Goal: Navigation & Orientation: Find specific page/section

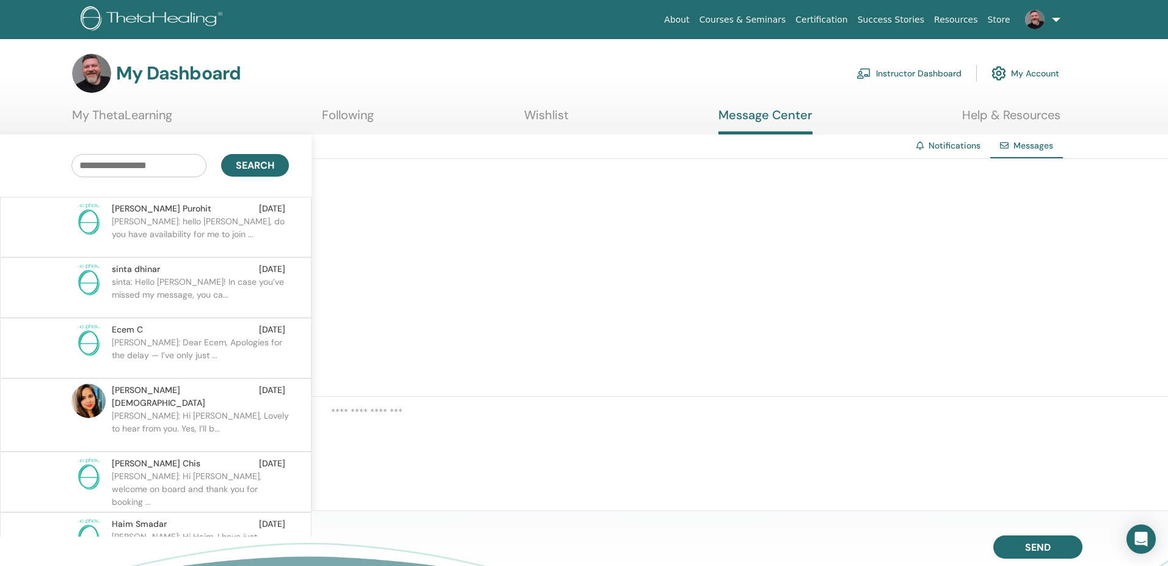
click at [902, 73] on link "Instructor Dashboard" at bounding box center [908, 73] width 105 height 27
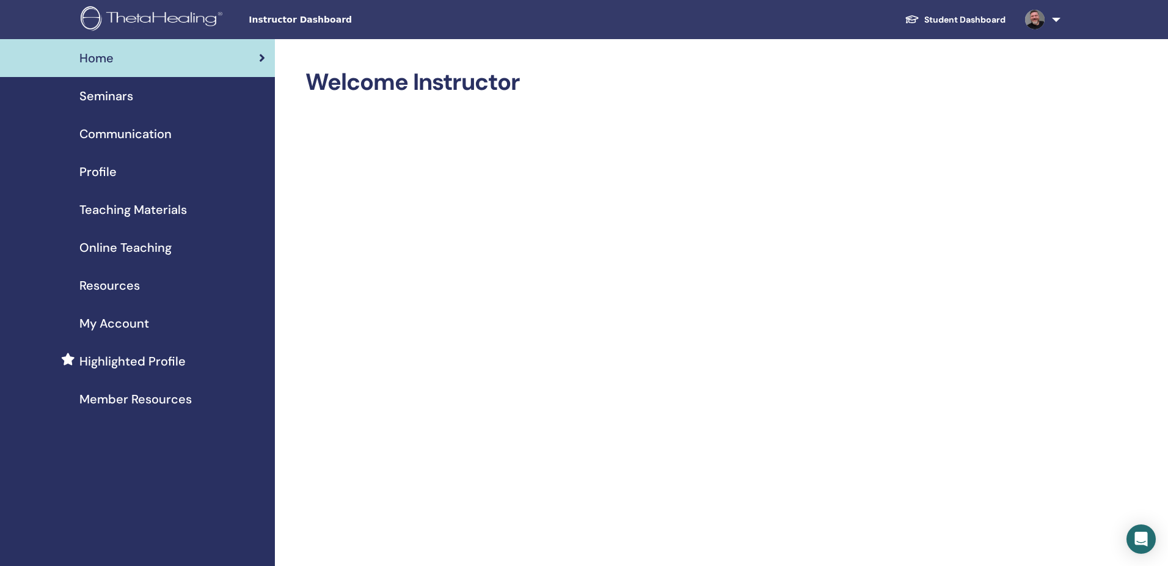
click at [121, 96] on span "Seminars" at bounding box center [106, 96] width 54 height 18
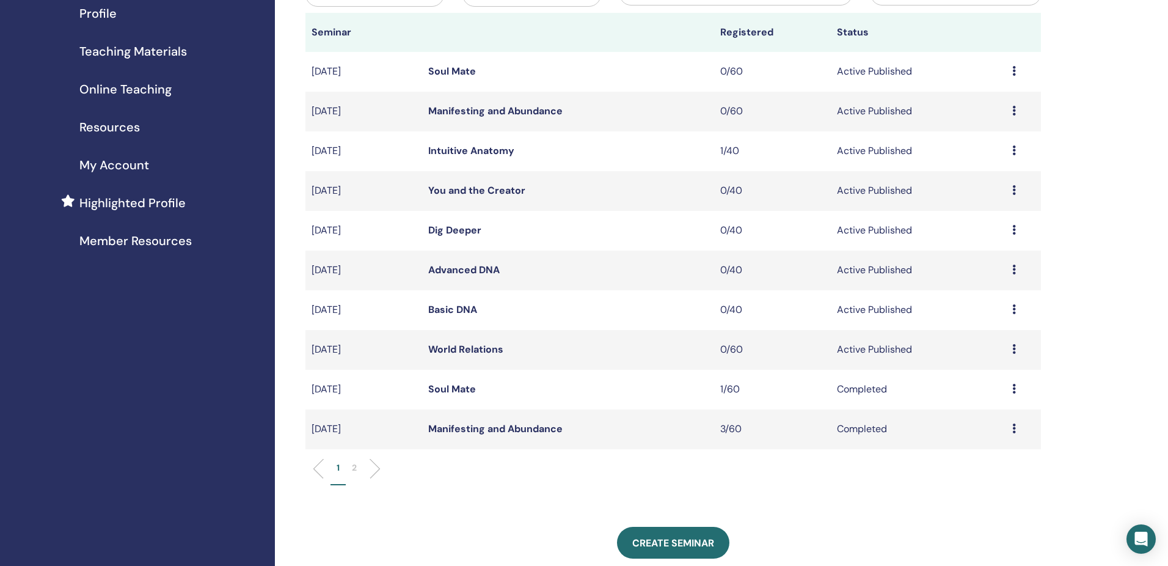
scroll to position [156, 0]
click at [300, 222] on div "My Seminars You can customize the filter to explore upcoming seminars beyond th…" at bounding box center [713, 377] width 876 height 989
click at [139, 167] on span "My Account" at bounding box center [114, 167] width 70 height 18
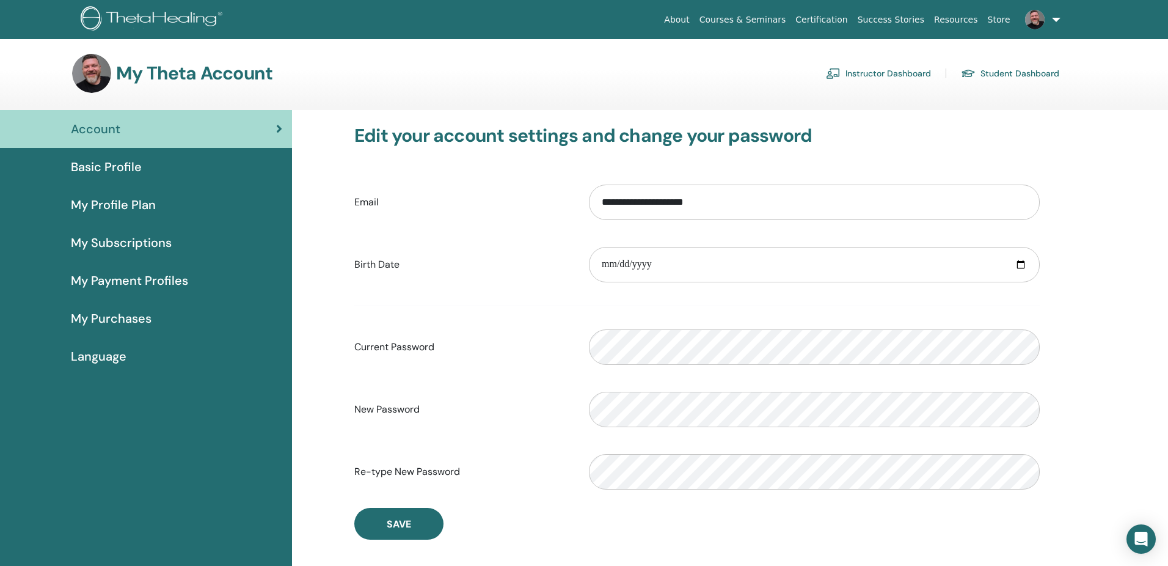
click at [875, 74] on link "Instructor Dashboard" at bounding box center [878, 74] width 105 height 20
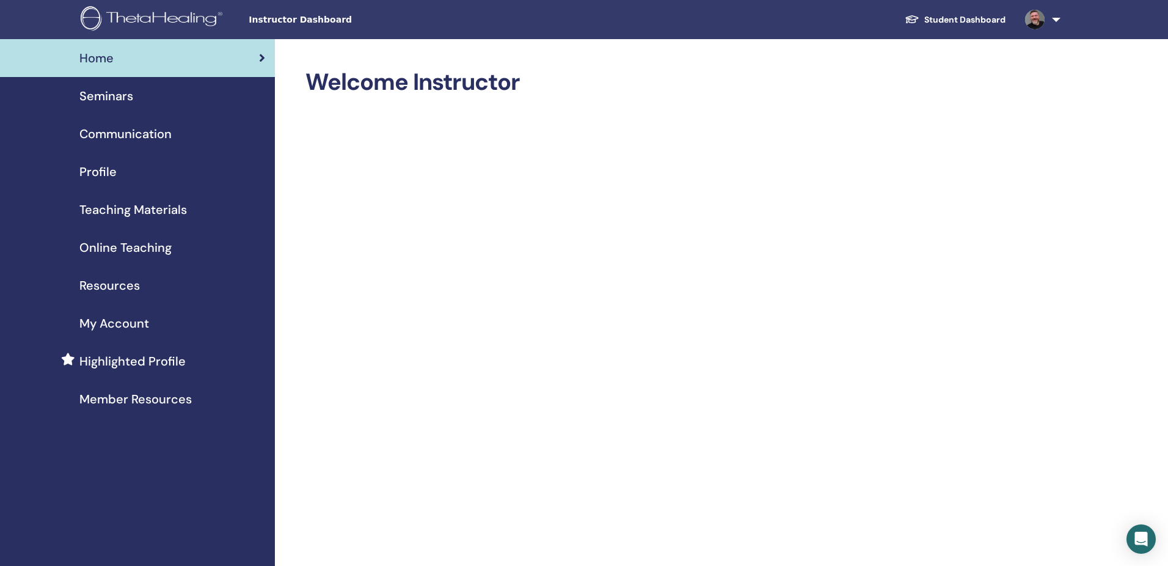
click at [134, 208] on span "Teaching Materials" at bounding box center [132, 209] width 107 height 18
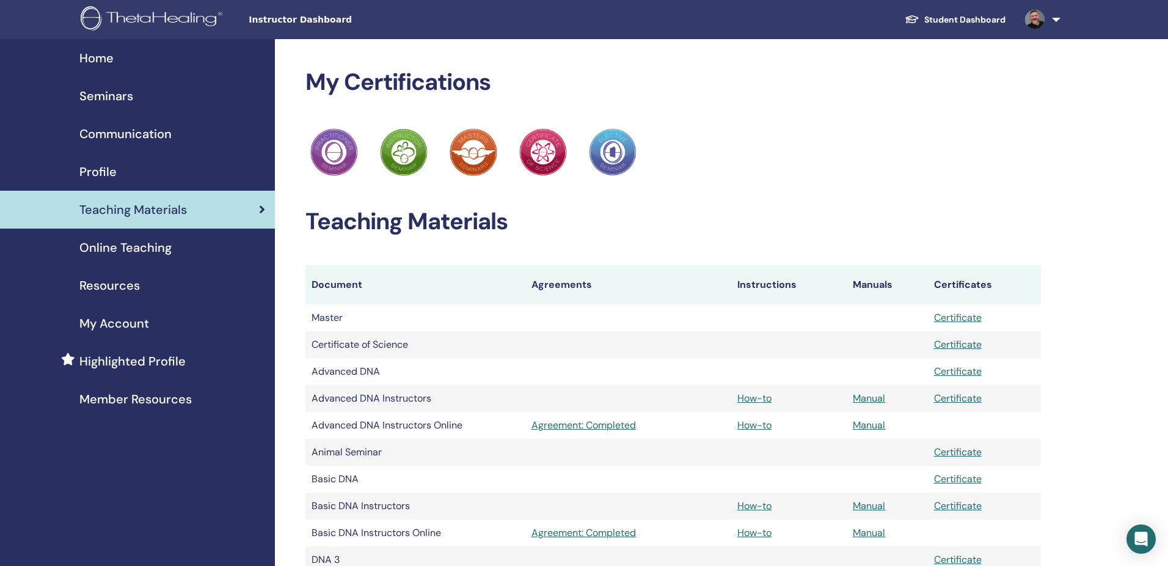
click at [102, 58] on span "Home" at bounding box center [96, 58] width 34 height 18
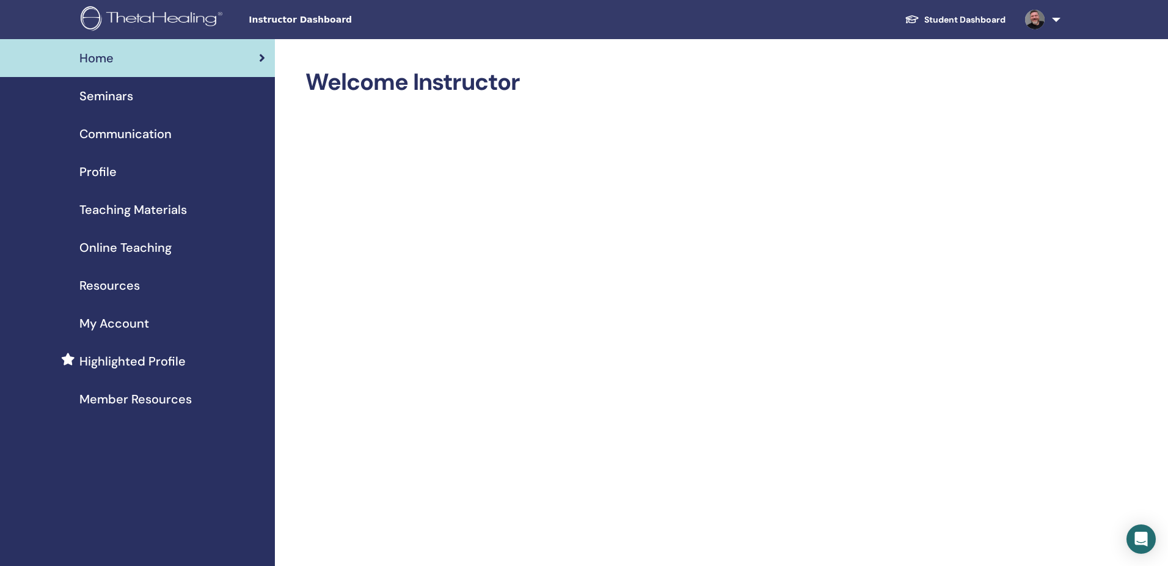
click at [958, 19] on link "Student Dashboard" at bounding box center [955, 20] width 120 height 23
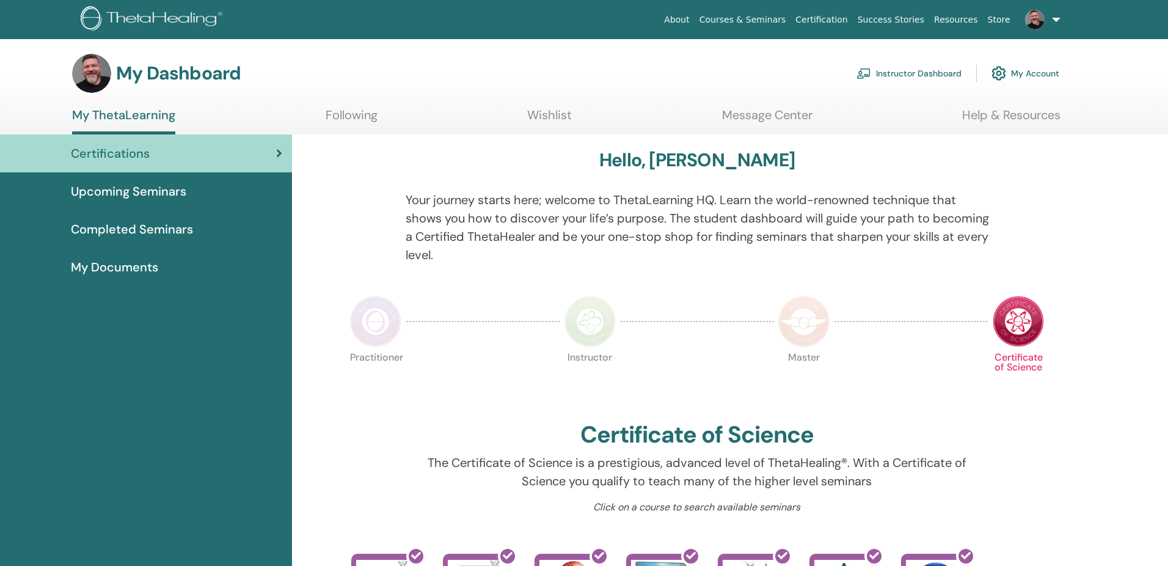
click at [158, 226] on span "Completed Seminars" at bounding box center [132, 229] width 122 height 18
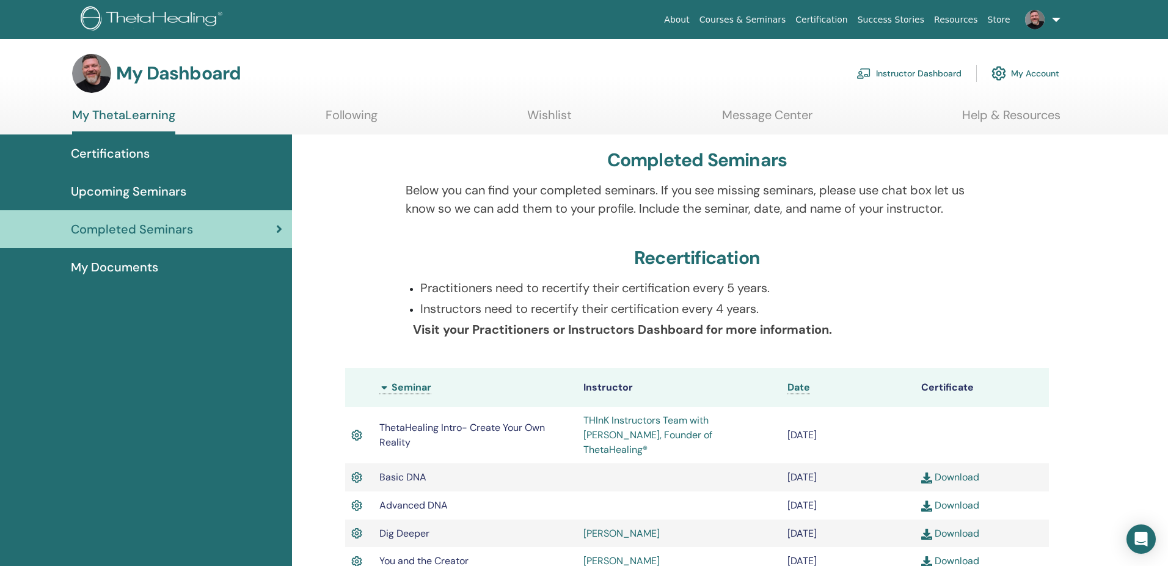
click at [162, 21] on img at bounding box center [154, 19] width 146 height 27
